Goal: Check status: Check status

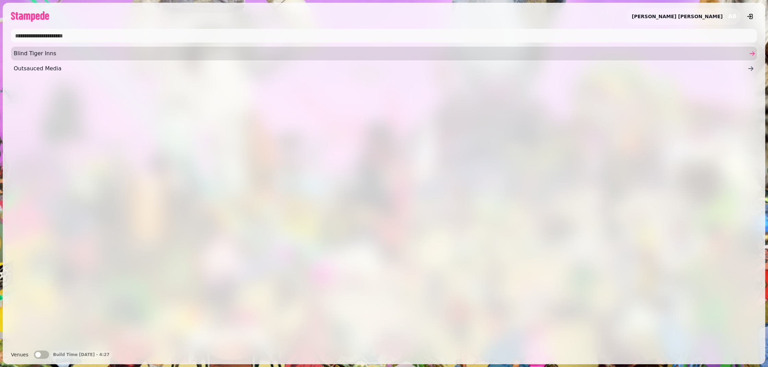
click at [86, 57] on span "Blind Tiger Inns" at bounding box center [381, 53] width 734 height 8
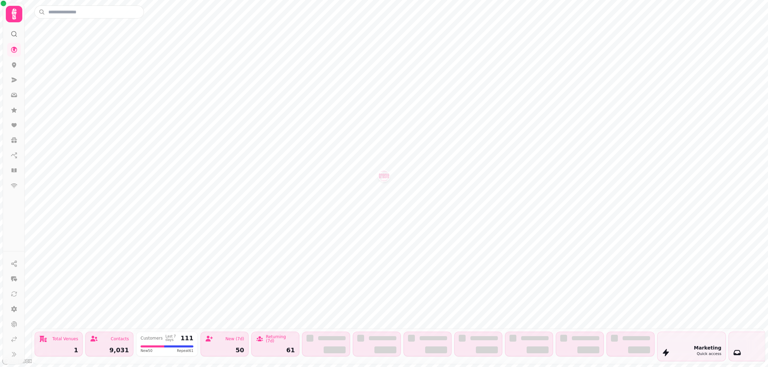
click at [11, 34] on icon at bounding box center [14, 34] width 7 height 7
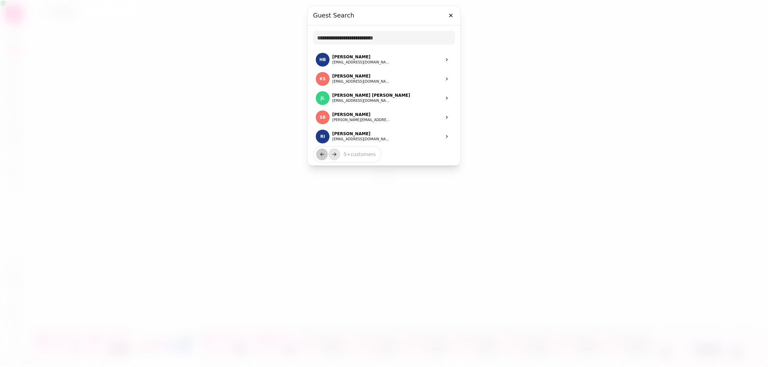
click at [11, 49] on div at bounding box center [384, 183] width 768 height 367
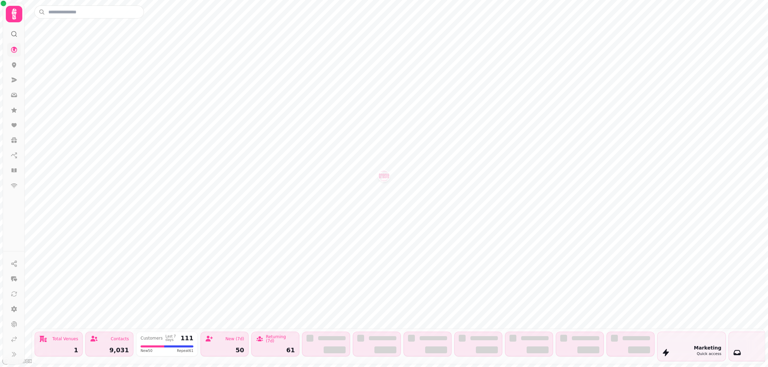
click at [13, 53] on link at bounding box center [14, 50] width 14 height 14
click at [11, 64] on icon at bounding box center [14, 64] width 7 height 7
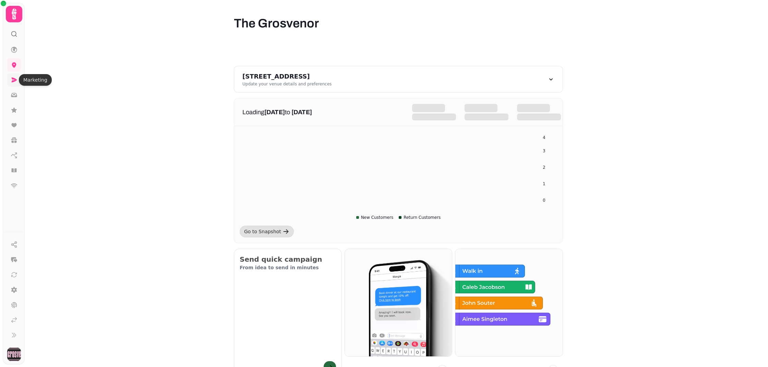
click at [14, 79] on icon at bounding box center [14, 79] width 5 height 5
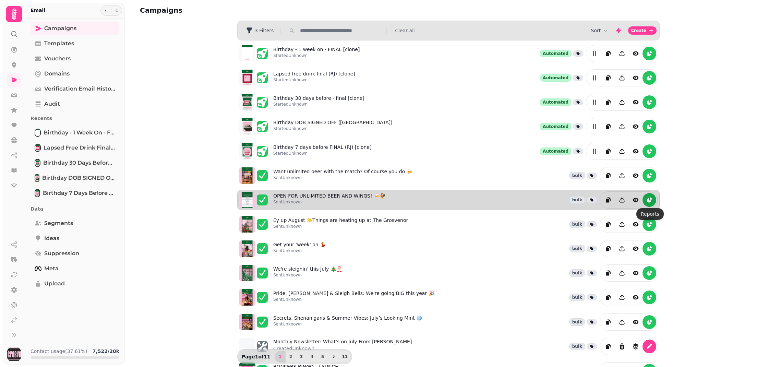
click at [652, 198] on icon "reports" at bounding box center [649, 199] width 7 height 7
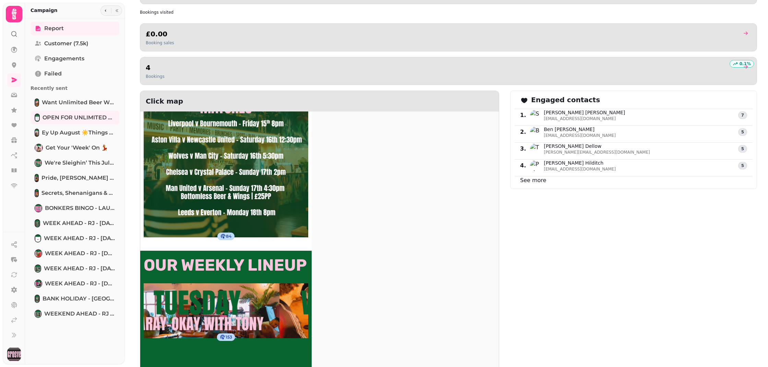
scroll to position [583, 0]
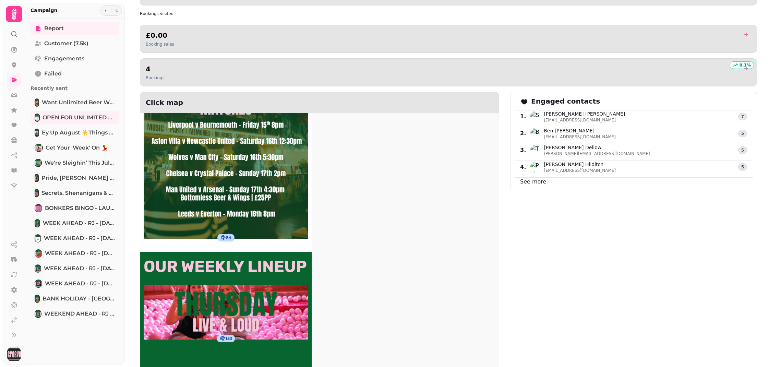
click at [622, 117] on div "Steve Halfacre stehal1969@gmail.com" at bounding box center [632, 116] width 204 height 12
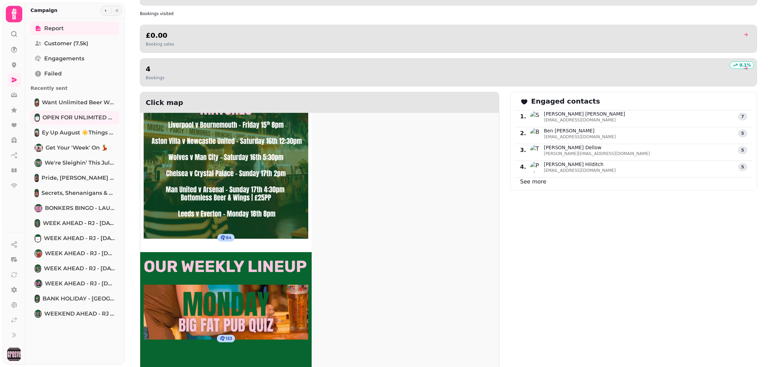
click at [527, 183] on link "See more" at bounding box center [533, 181] width 26 height 7
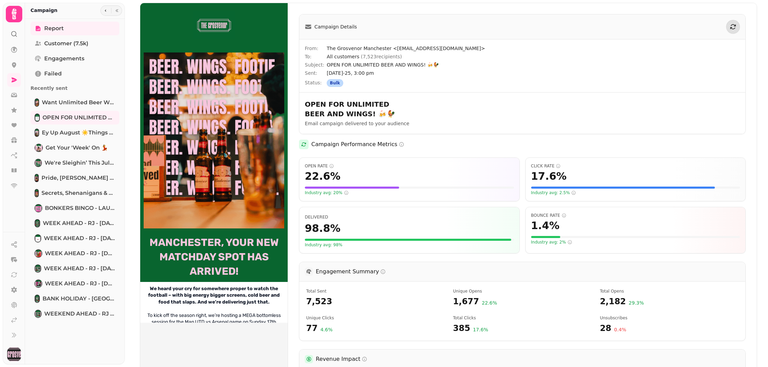
select select "**"
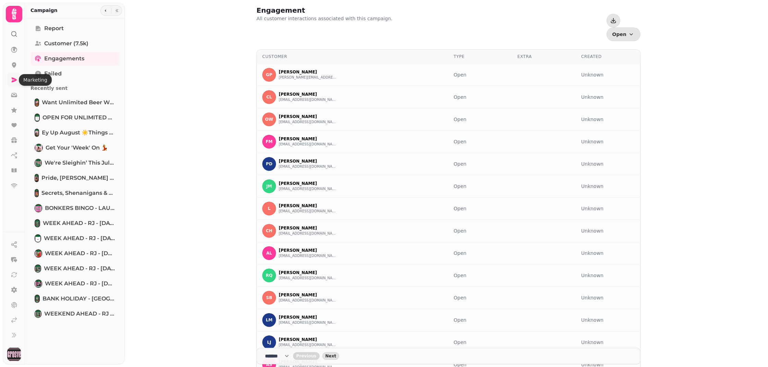
click at [11, 81] on icon at bounding box center [14, 79] width 7 height 7
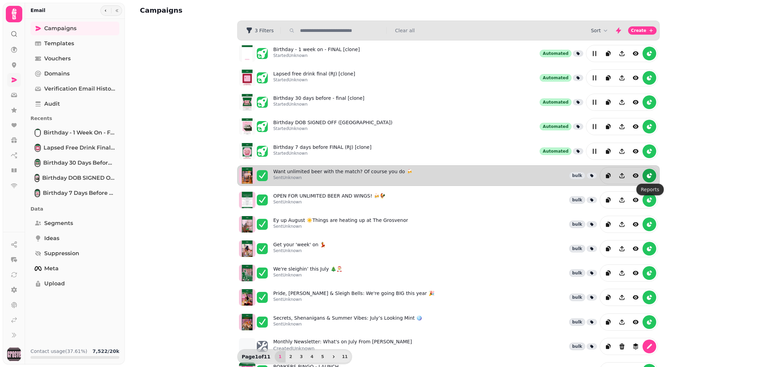
click at [650, 174] on icon "reports" at bounding box center [649, 175] width 7 height 7
